Goal: Information Seeking & Learning: Learn about a topic

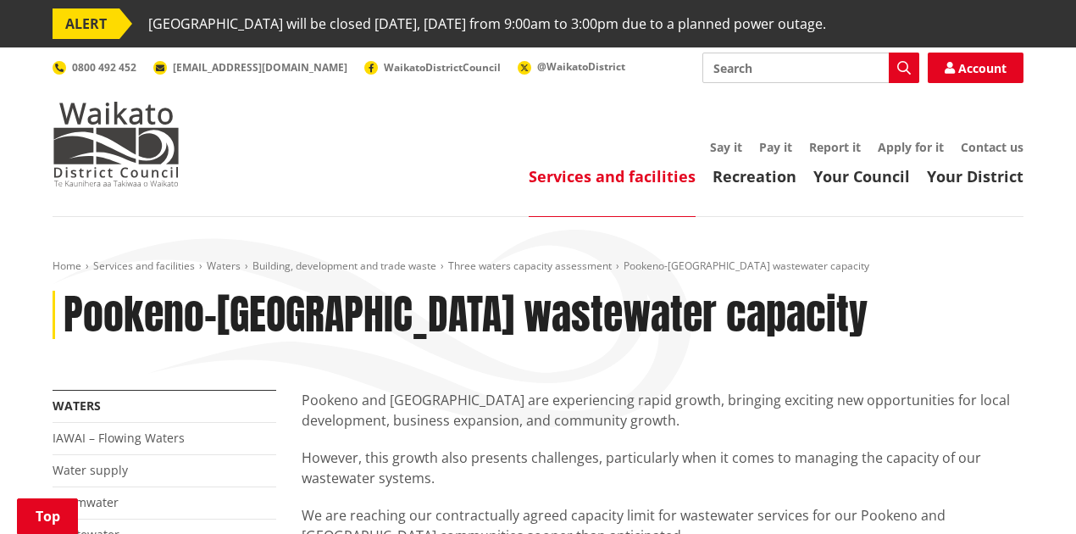
scroll to position [734, 0]
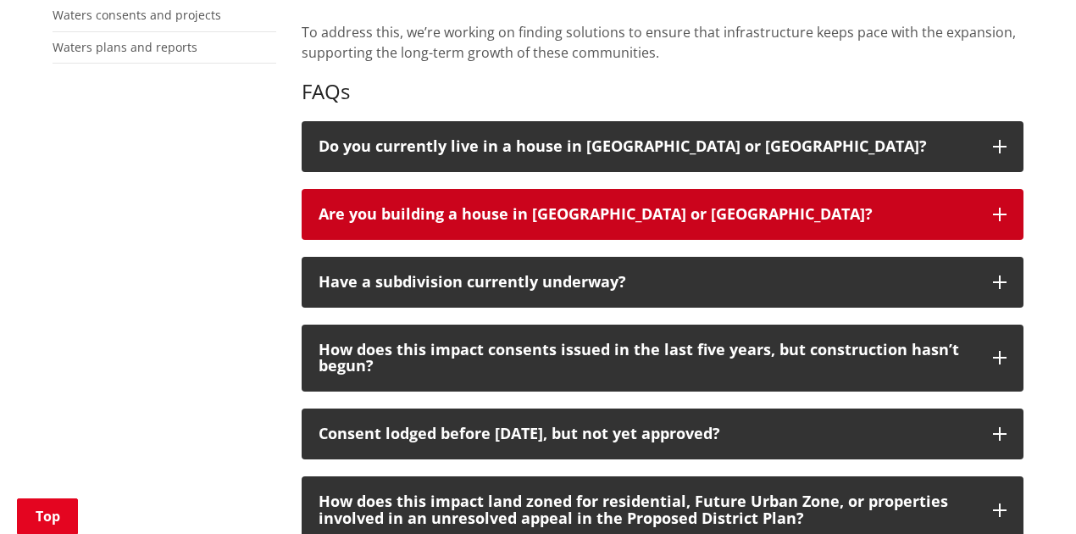
click at [1010, 212] on button "Are you building a house in [GEOGRAPHIC_DATA] or [GEOGRAPHIC_DATA]?" at bounding box center [663, 214] width 722 height 51
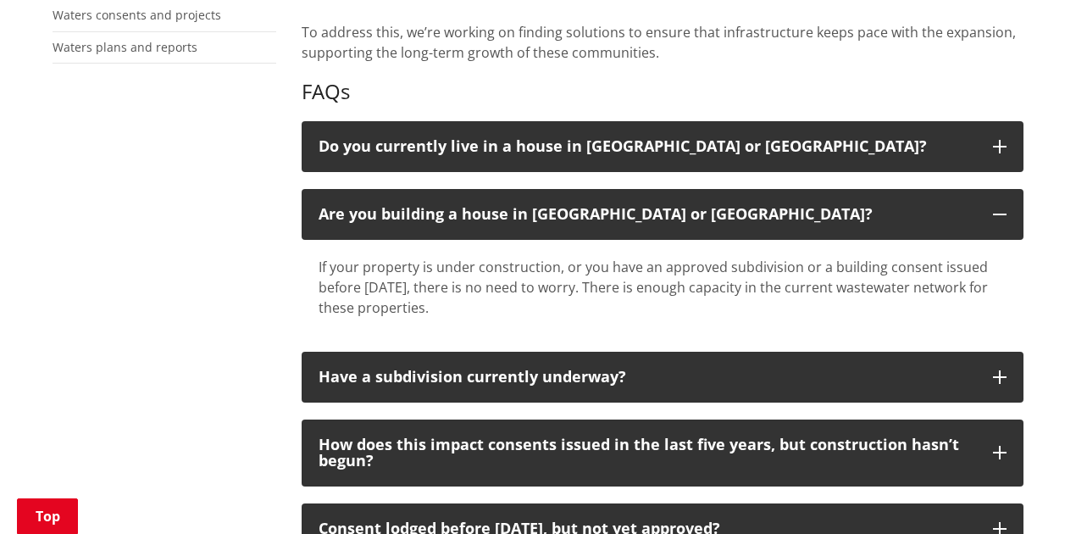
drag, startPoint x: 590, startPoint y: 275, endPoint x: 594, endPoint y: 302, distance: 26.6
click at [594, 301] on div "If your property is under construction, or you have an approved subdivision or …" at bounding box center [663, 287] width 688 height 61
click at [594, 302] on div "If your property is under construction, or you have an approved subdivision or …" at bounding box center [663, 287] width 688 height 61
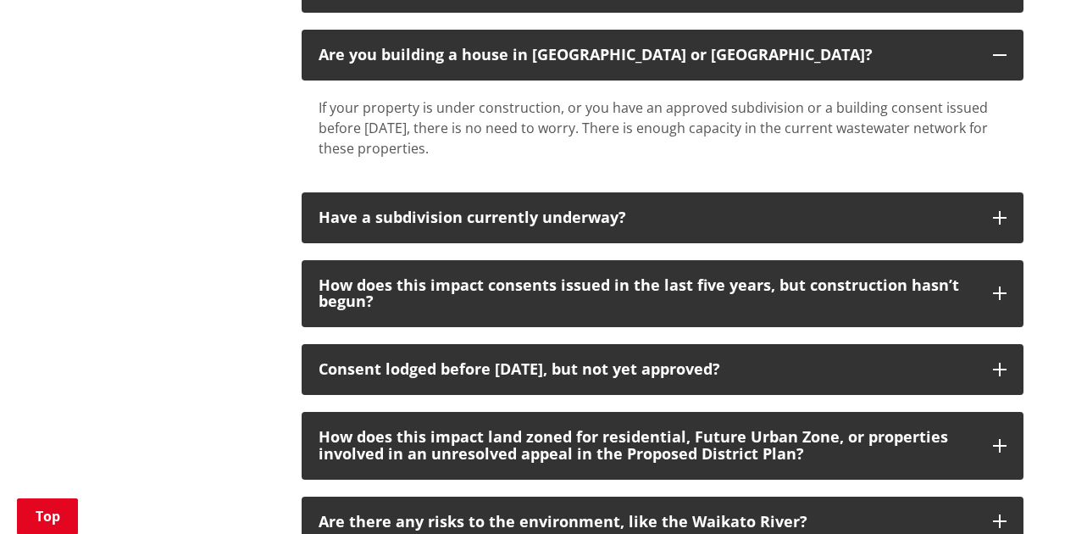
scroll to position [903, 0]
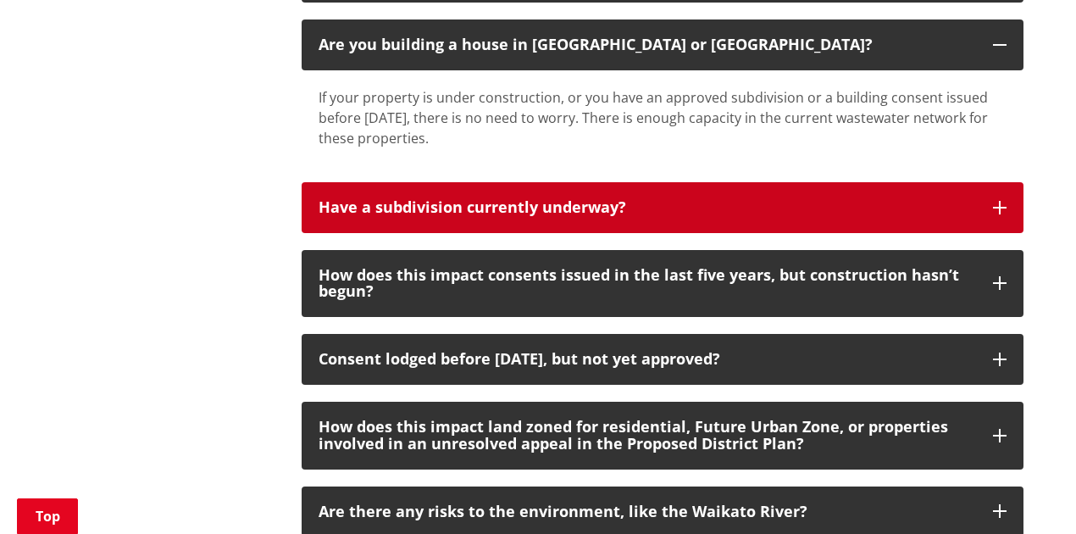
click at [1000, 208] on icon "button" at bounding box center [1000, 208] width 14 height 14
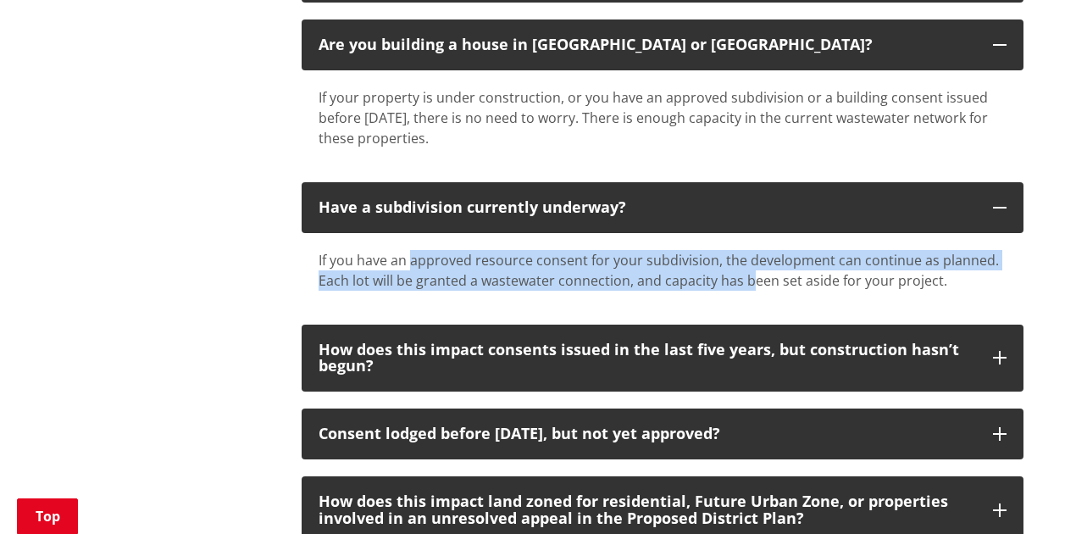
drag, startPoint x: 448, startPoint y: 255, endPoint x: 750, endPoint y: 269, distance: 301.9
click at [750, 269] on div "If you have an approved resource consent for your subdivision, the development …" at bounding box center [663, 270] width 688 height 41
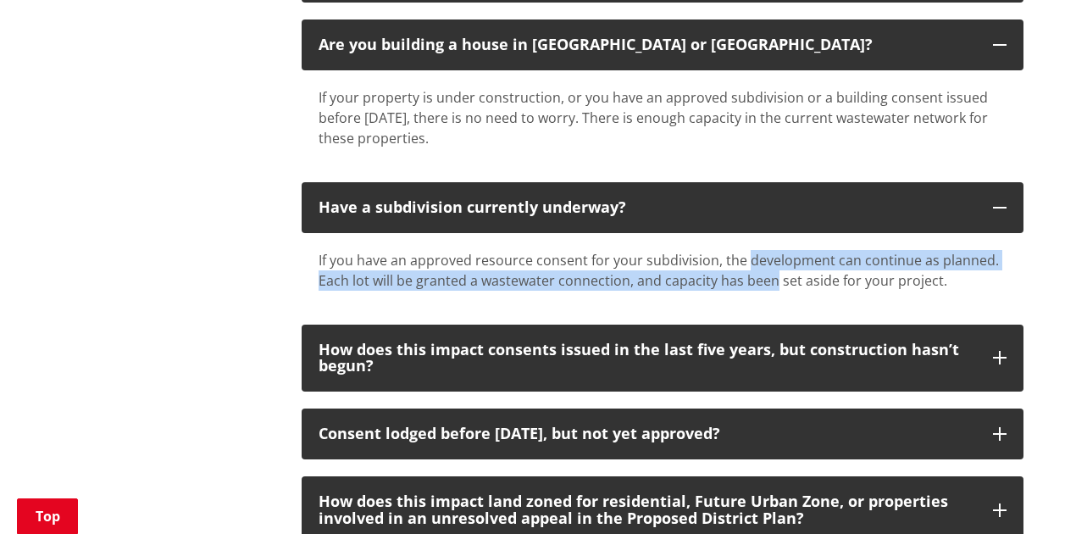
drag, startPoint x: 750, startPoint y: 269, endPoint x: 751, endPoint y: 258, distance: 11.1
click at [751, 258] on div "If you have an approved resource consent for your subdivision, the development …" at bounding box center [663, 270] width 688 height 41
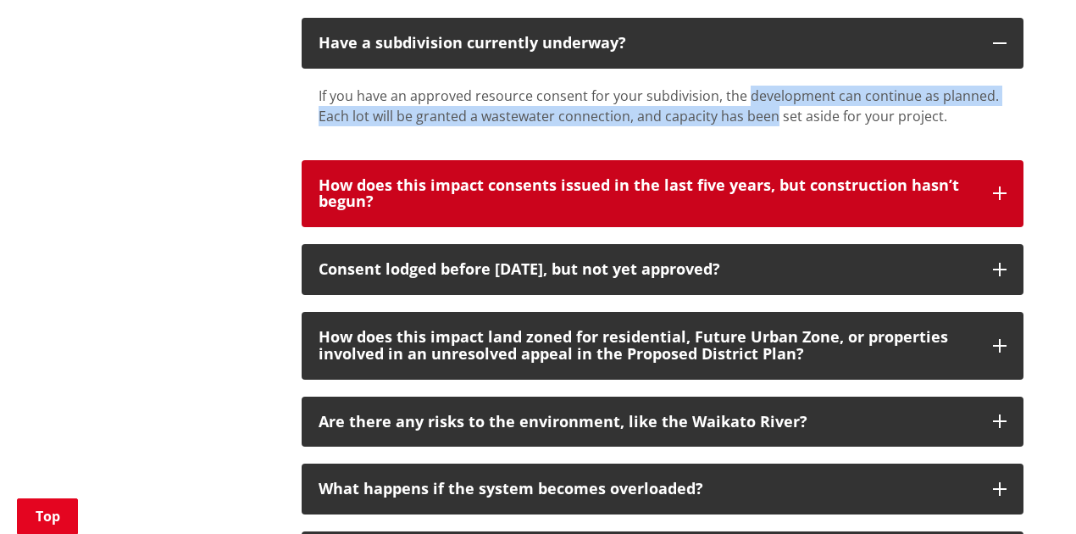
scroll to position [1072, 0]
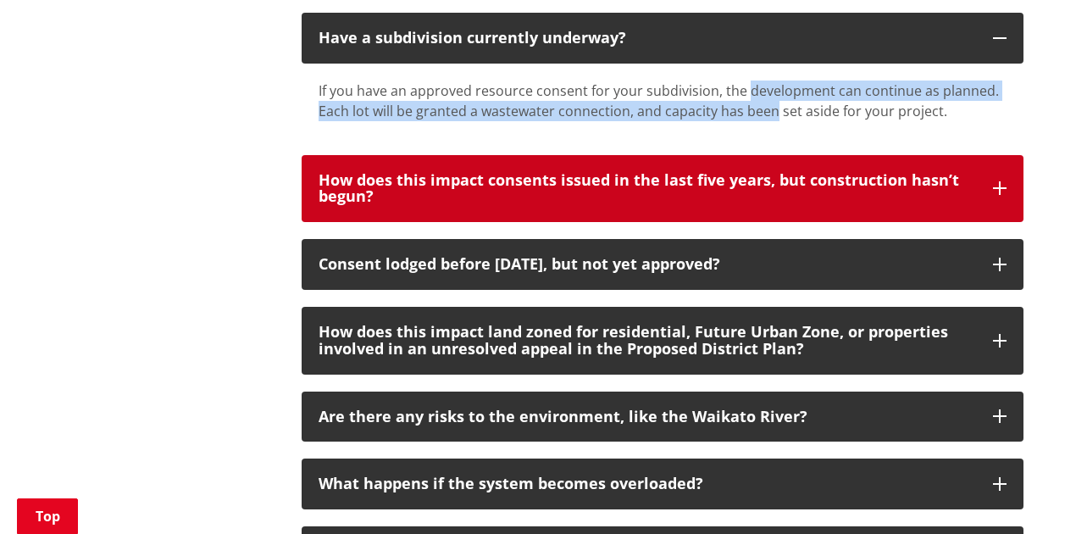
click at [974, 181] on div "How does this impact consents issued in the last five years, but construction h…" at bounding box center [647, 189] width 657 height 34
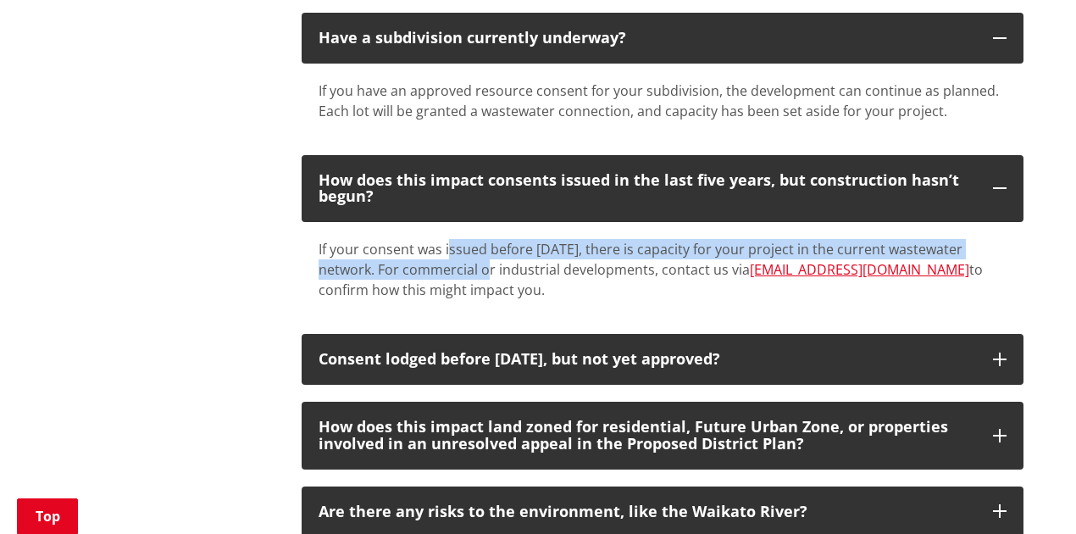
drag, startPoint x: 446, startPoint y: 253, endPoint x: 510, endPoint y: 264, distance: 65.3
click at [510, 264] on div "If your consent was issued before [DATE], there is capacity for your project in…" at bounding box center [663, 269] width 688 height 61
click at [510, 265] on div "If your consent was issued before [DATE], there is capacity for your project in…" at bounding box center [663, 269] width 688 height 61
drag, startPoint x: 510, startPoint y: 265, endPoint x: 449, endPoint y: 242, distance: 65.1
click at [449, 242] on div "If your consent was issued before [DATE], there is capacity for your project in…" at bounding box center [663, 269] width 688 height 61
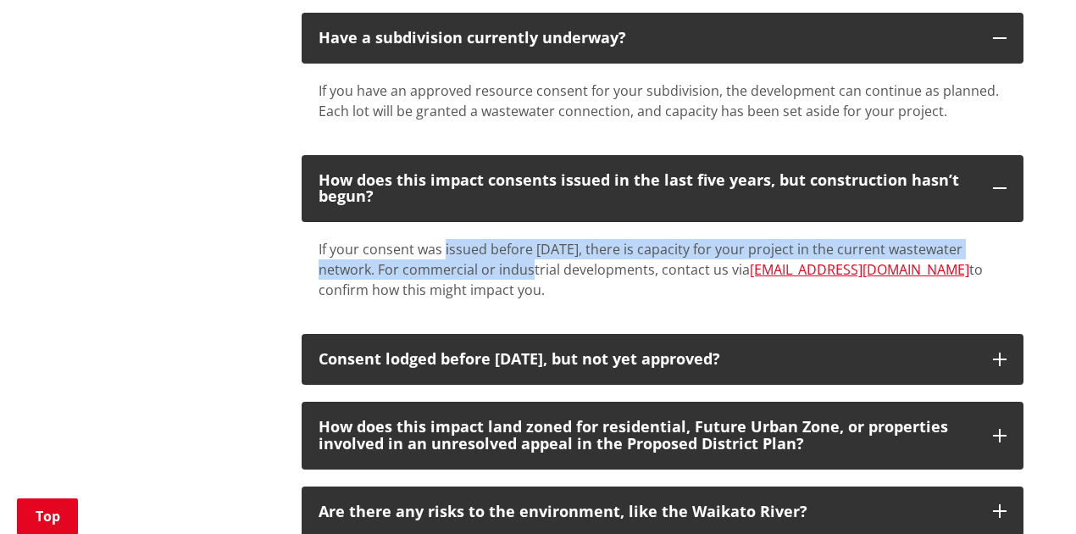
click at [449, 242] on div "If your consent was issued before [DATE], there is capacity for your project in…" at bounding box center [663, 269] width 688 height 61
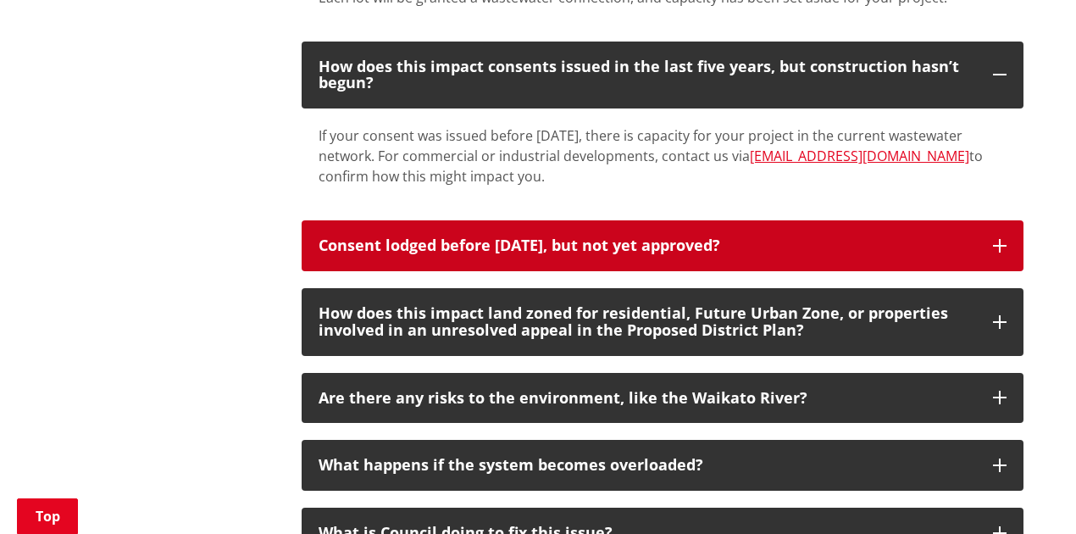
scroll to position [1242, 0]
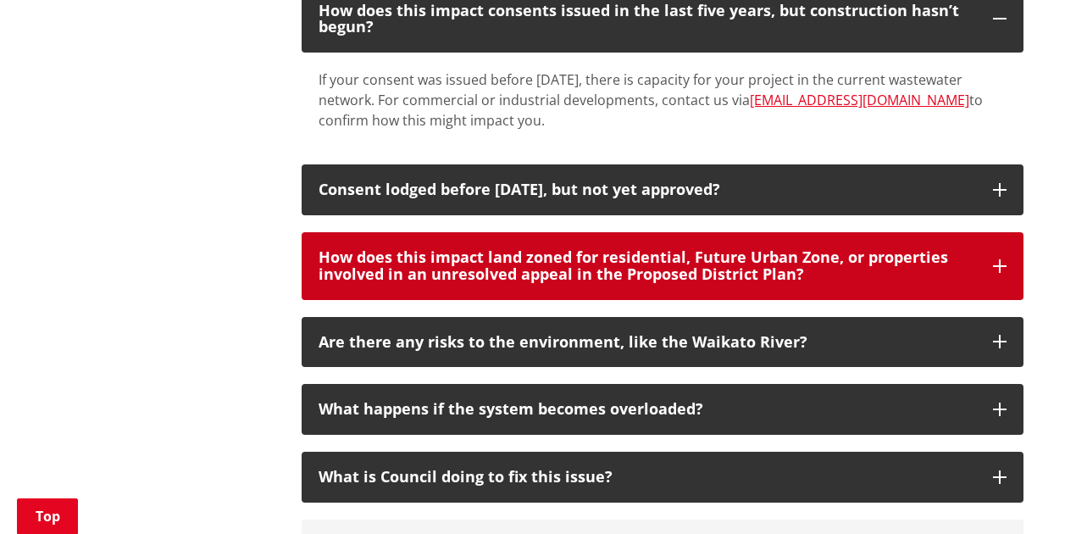
click at [988, 259] on button "How does this impact land zoned for residential, Future Urban Zone, or properti…" at bounding box center [663, 266] width 722 height 68
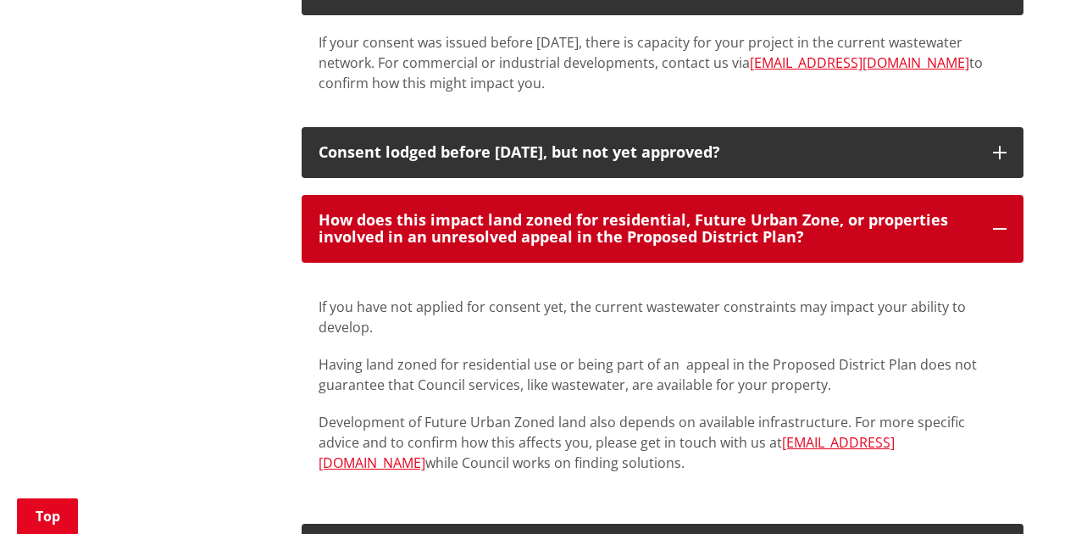
scroll to position [1299, 0]
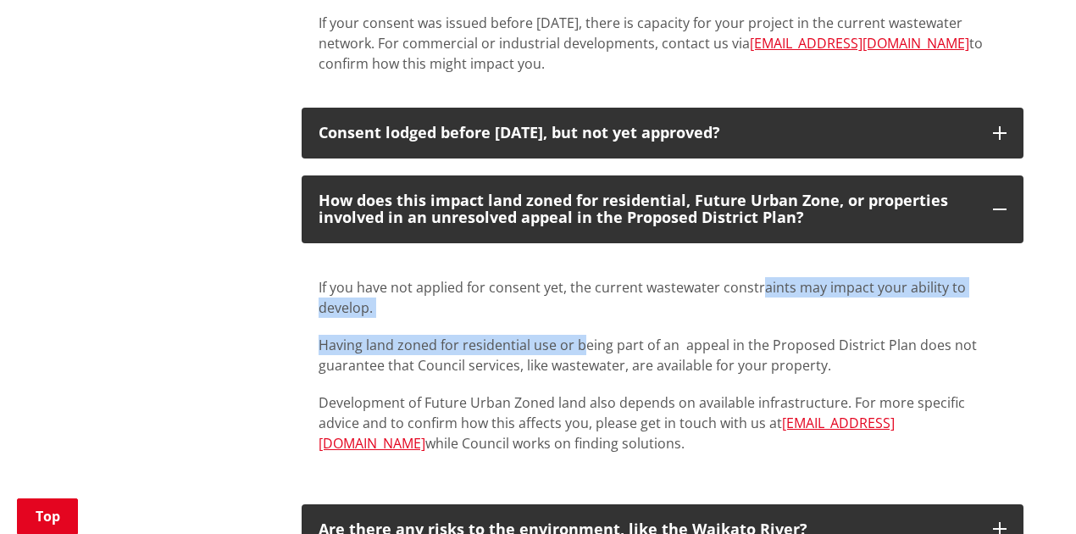
drag, startPoint x: 788, startPoint y: 284, endPoint x: 585, endPoint y: 317, distance: 206.0
click at [585, 317] on div "If you have not applied for consent yet, the current wastewater constraints may…" at bounding box center [663, 326] width 688 height 98
click at [585, 318] on div "If you have not applied for consent yet, the current wastewater constraints may…" at bounding box center [663, 326] width 688 height 98
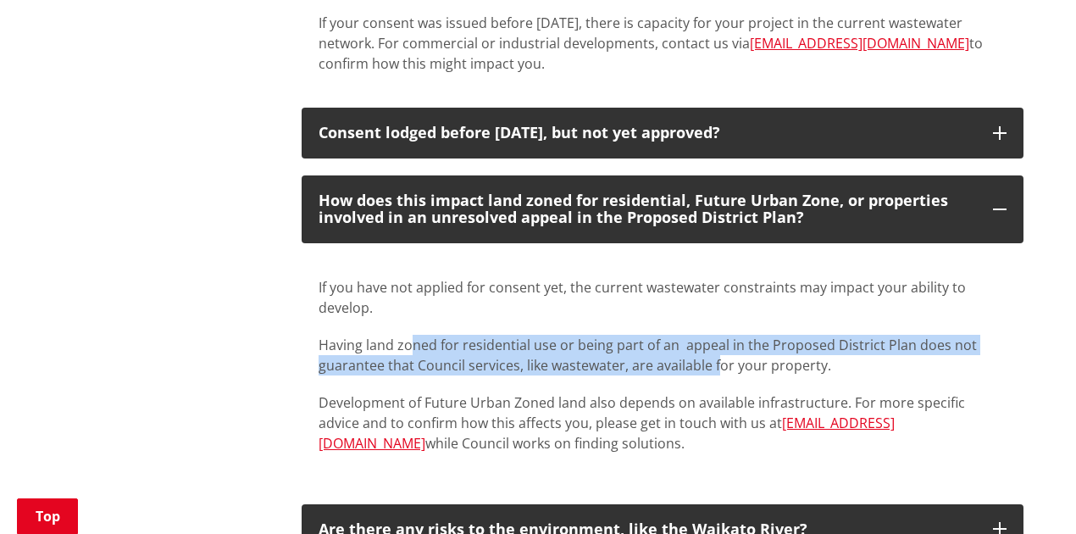
drag, startPoint x: 412, startPoint y: 337, endPoint x: 714, endPoint y: 358, distance: 303.2
click at [714, 358] on p "Having land zoned for residential use or being part of an appeal in the Propose…" at bounding box center [663, 355] width 688 height 41
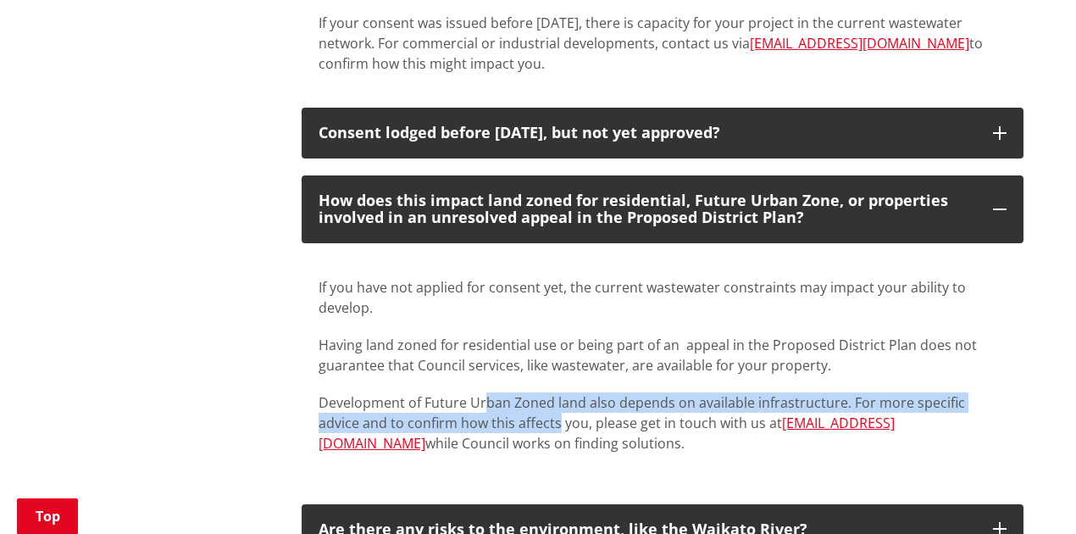
drag, startPoint x: 484, startPoint y: 409, endPoint x: 515, endPoint y: 419, distance: 33.0
click at [515, 419] on p "Development of Future Urban Zoned land also depends on available infrastructure…" at bounding box center [663, 422] width 688 height 61
drag, startPoint x: 515, startPoint y: 419, endPoint x: 446, endPoint y: 402, distance: 70.9
click at [446, 402] on p "Development of Future Urban Zoned land also depends on available infrastructure…" at bounding box center [663, 422] width 688 height 61
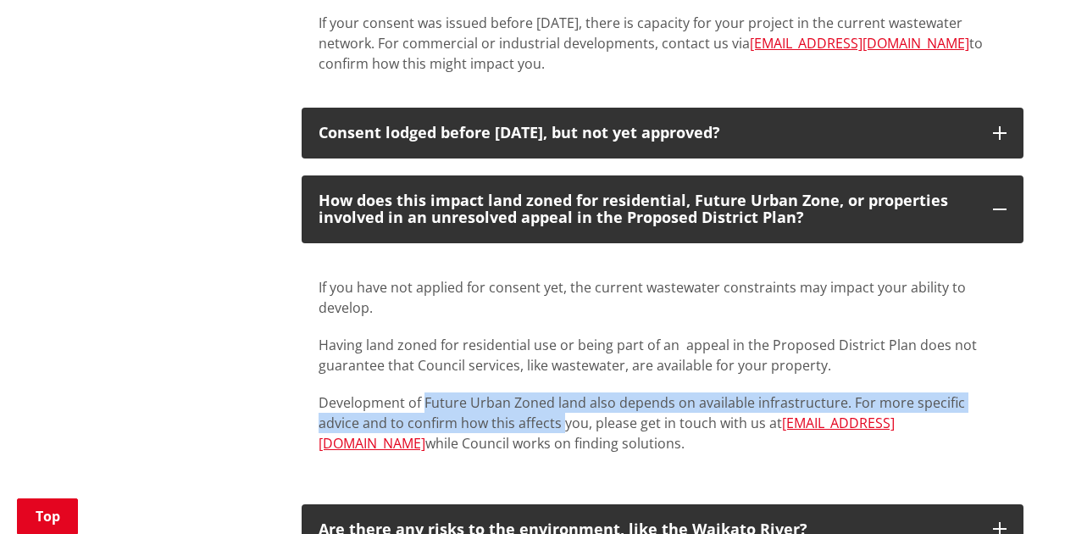
click at [446, 402] on p "Development of Future Urban Zoned land also depends on available infrastructure…" at bounding box center [663, 422] width 688 height 61
drag, startPoint x: 446, startPoint y: 402, endPoint x: 468, endPoint y: 430, distance: 35.8
click at [468, 430] on p "Development of Future Urban Zoned land also depends on available infrastructure…" at bounding box center [663, 422] width 688 height 61
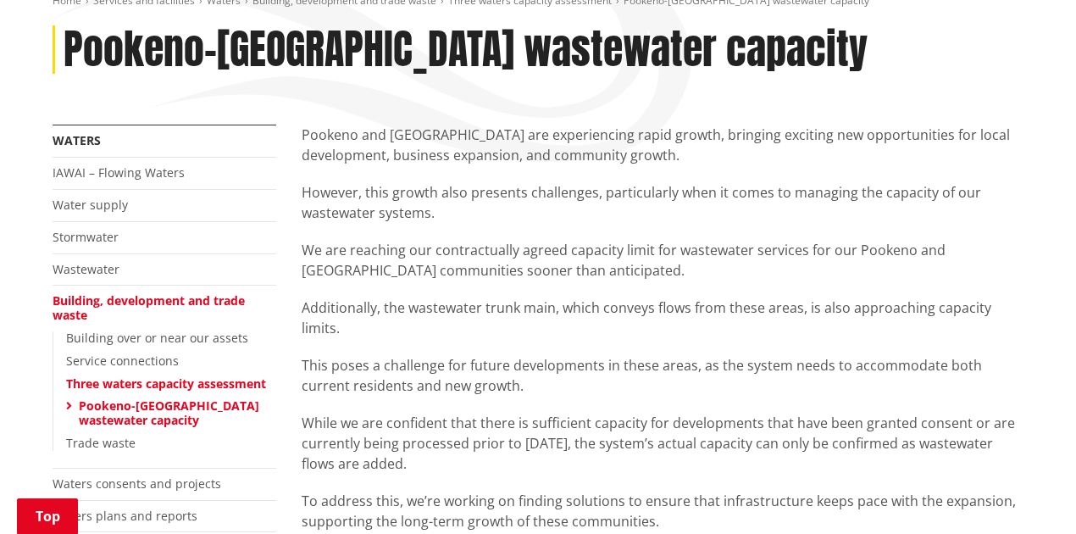
scroll to position [0, 0]
